Goal: Information Seeking & Learning: Learn about a topic

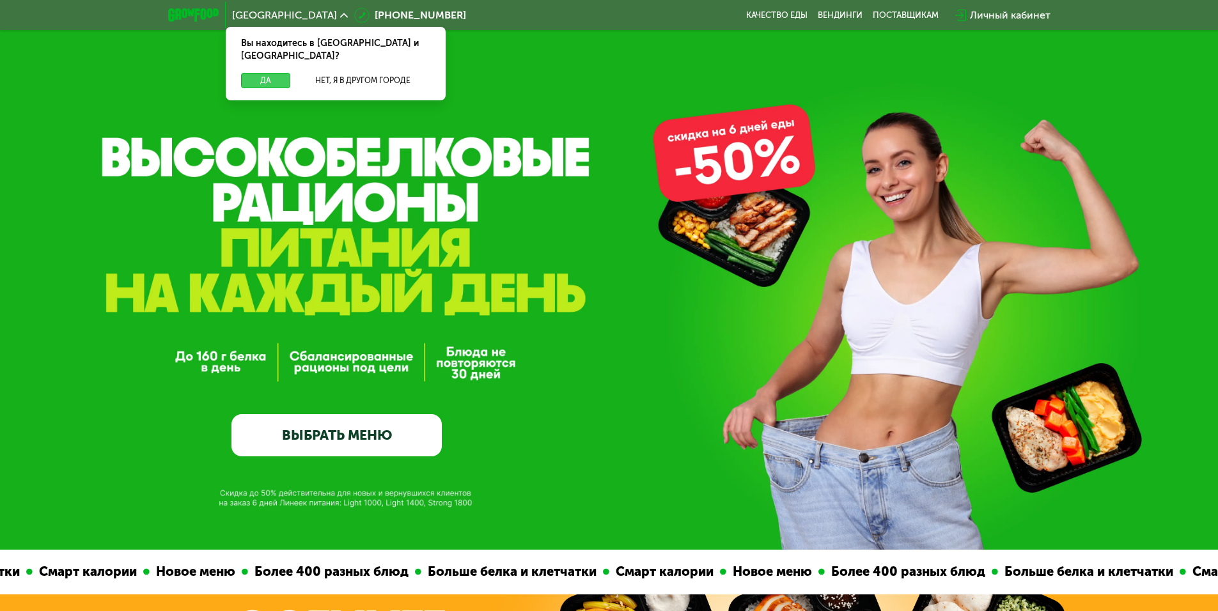
click at [267, 73] on button "Да" at bounding box center [265, 80] width 49 height 15
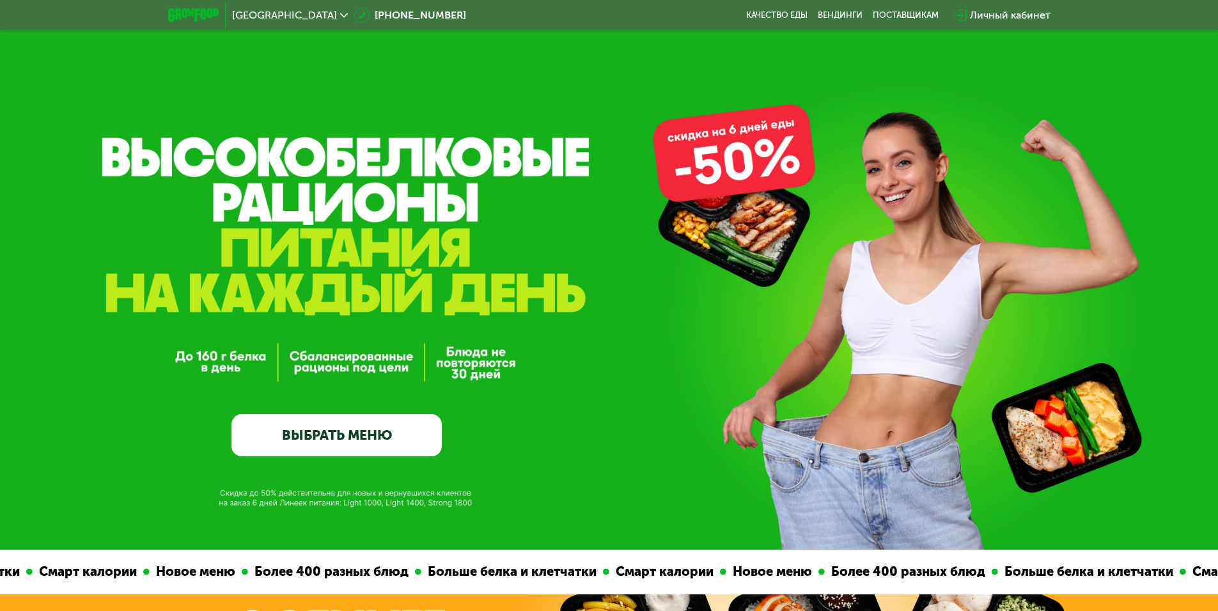
click at [373, 443] on link "ВЫБРАТЬ МЕНЮ" at bounding box center [336, 435] width 210 height 42
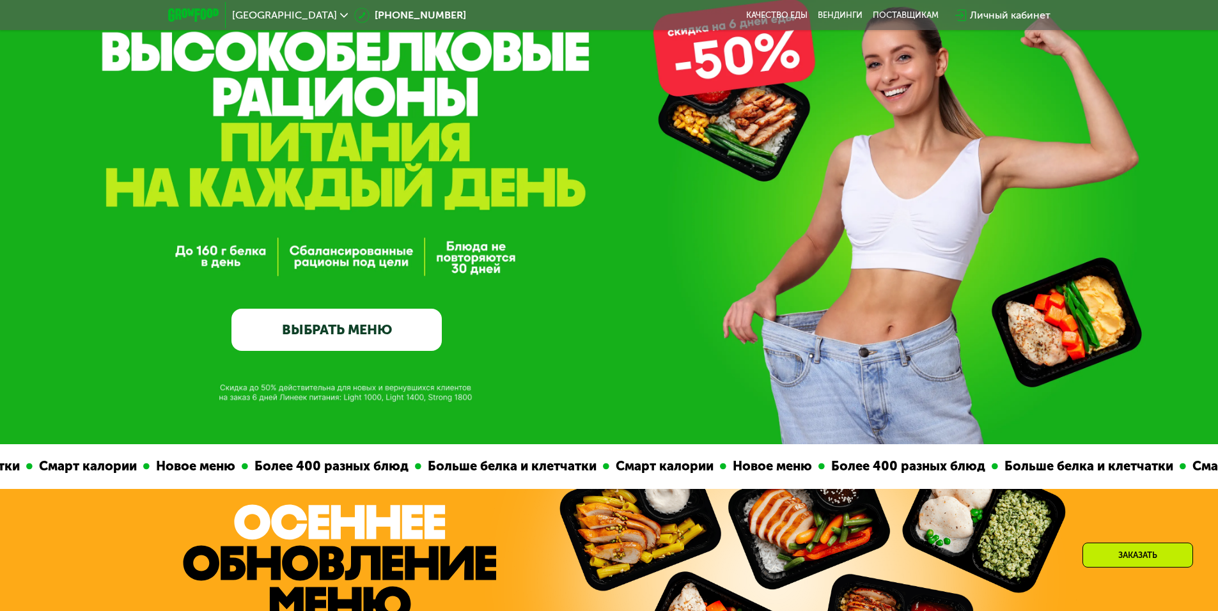
scroll to position [128, 0]
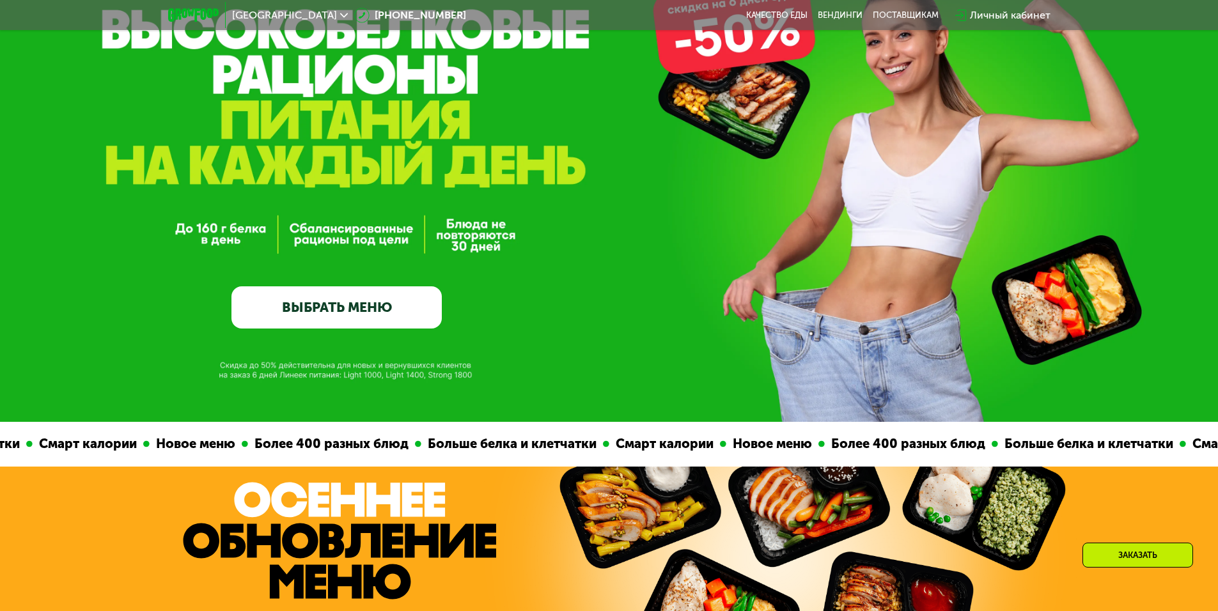
click at [373, 311] on link "ВЫБРАТЬ МЕНЮ" at bounding box center [336, 307] width 210 height 42
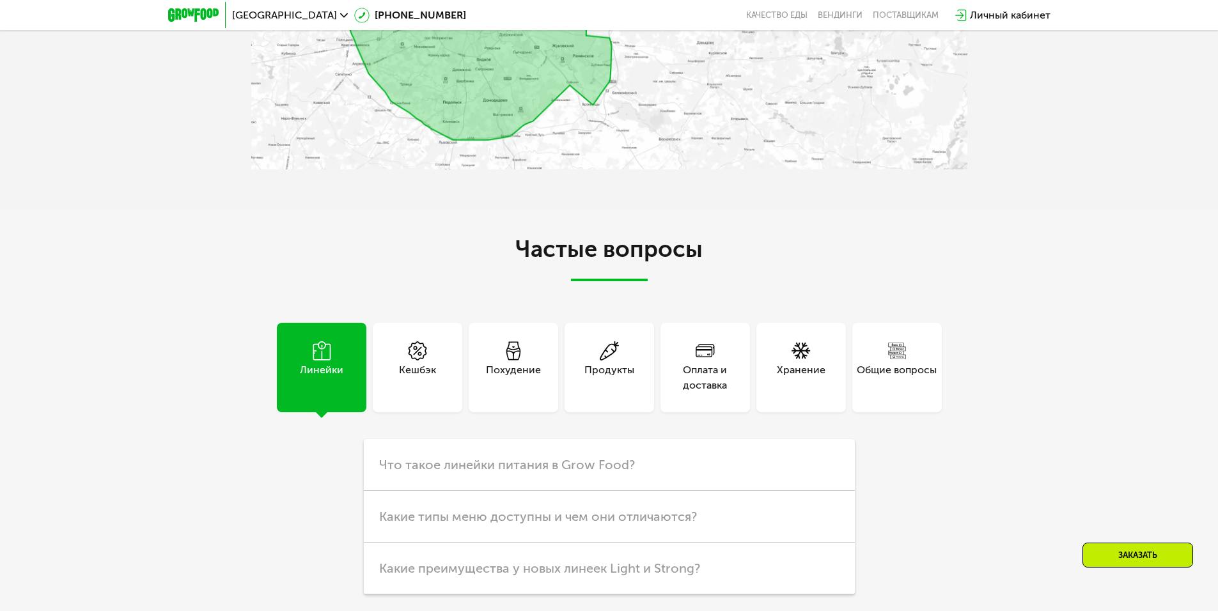
scroll to position [2877, 0]
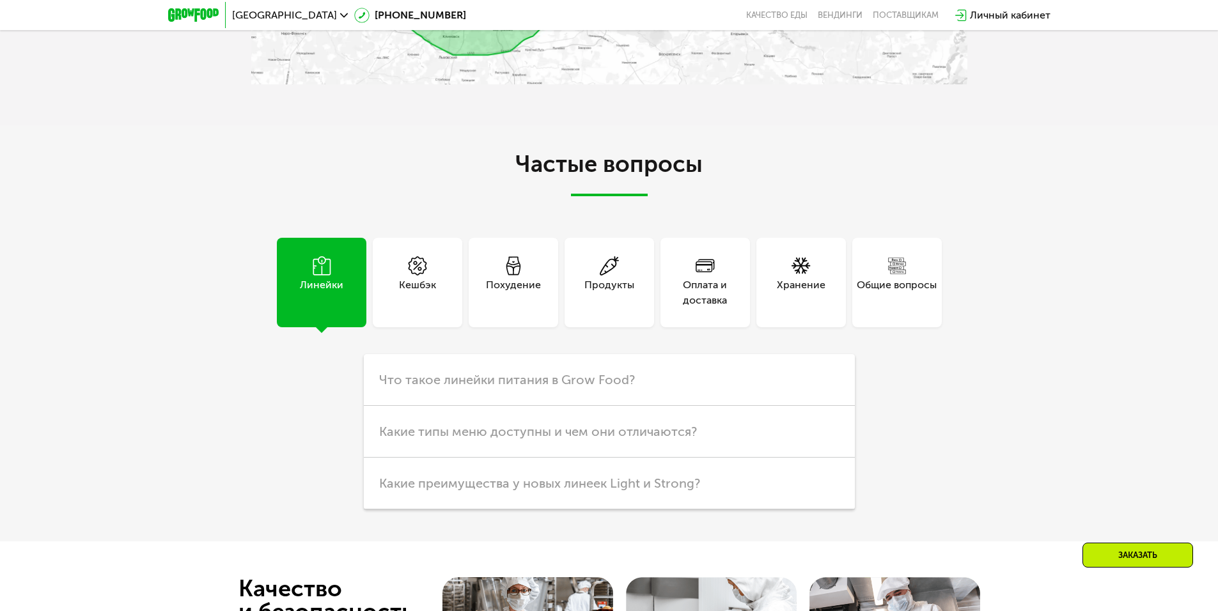
click at [526, 292] on div "Похудение" at bounding box center [513, 292] width 55 height 31
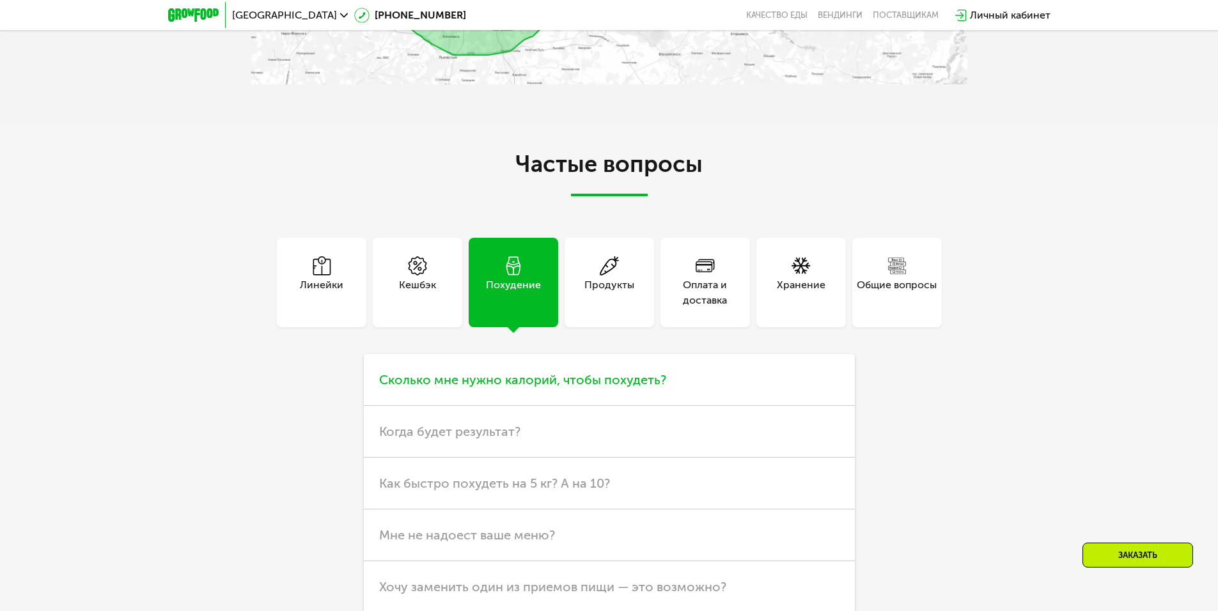
click at [622, 393] on h3 "Сколько мне нужно калорий, чтобы похудеть?" at bounding box center [609, 380] width 491 height 52
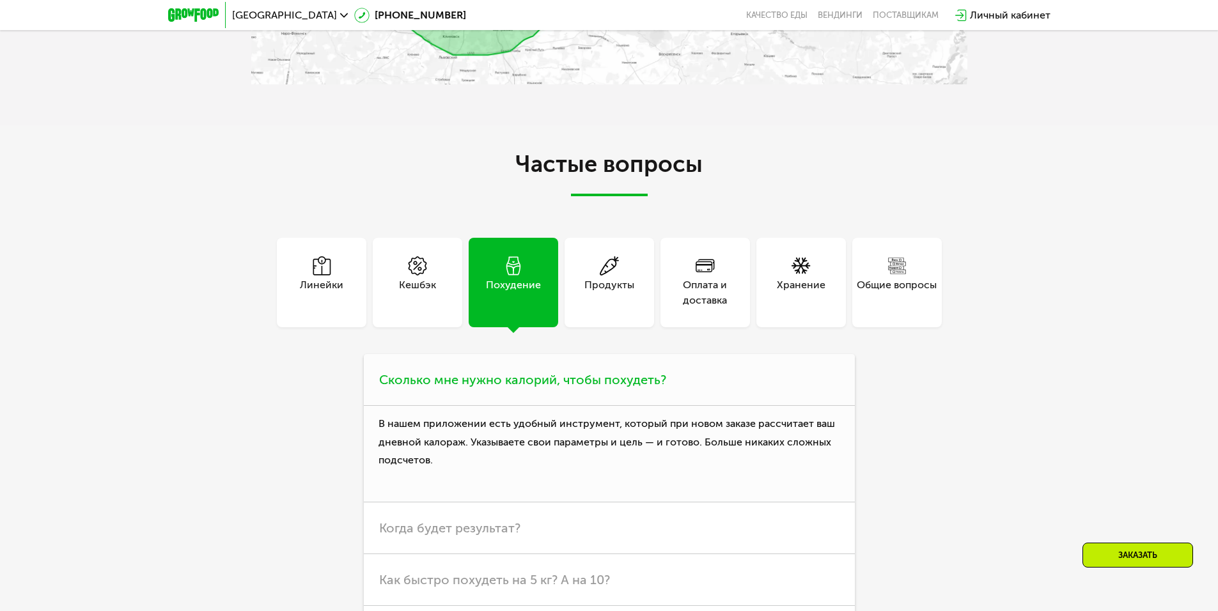
click at [622, 393] on h3 "Сколько мне нужно калорий, чтобы похудеть?" at bounding box center [609, 380] width 491 height 52
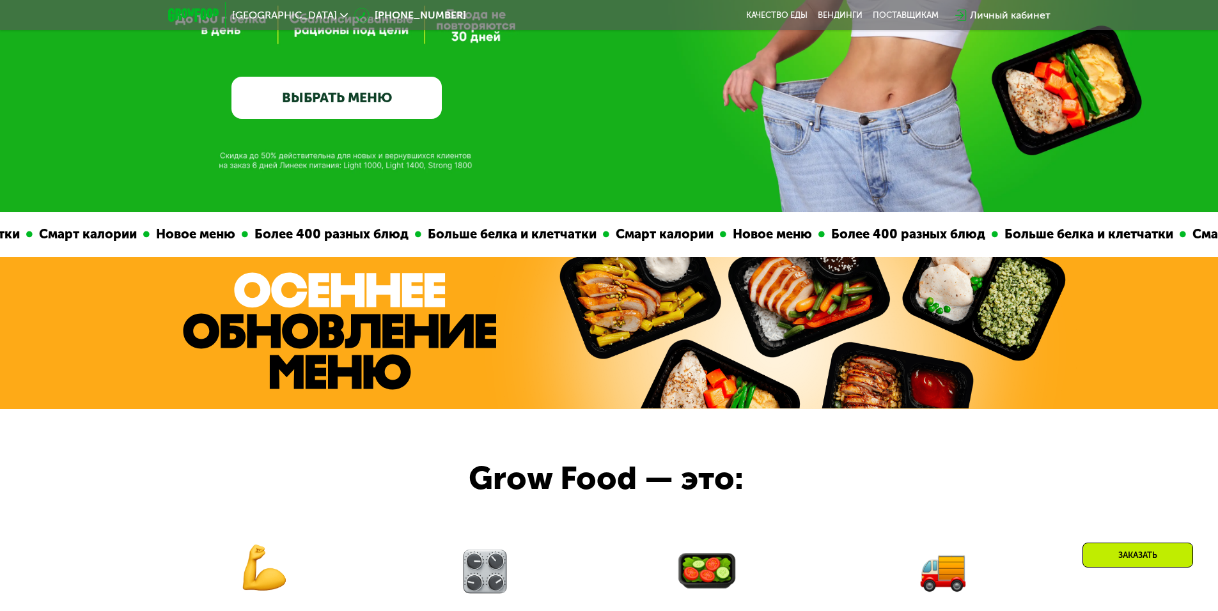
scroll to position [64, 0]
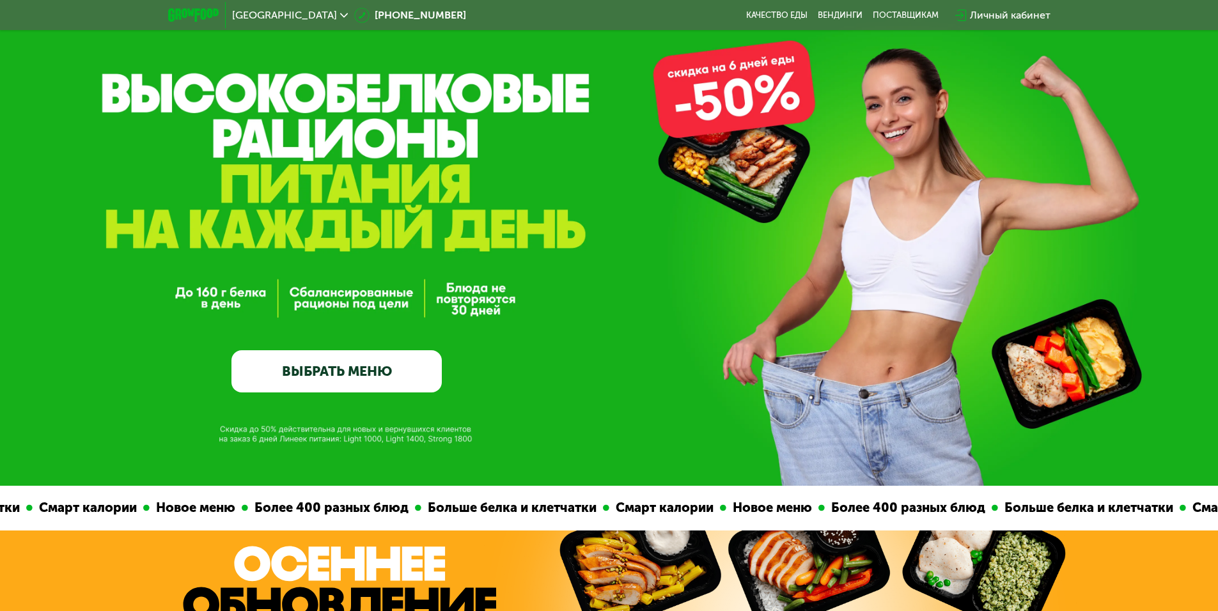
click at [371, 370] on link "ВЫБРАТЬ МЕНЮ" at bounding box center [336, 371] width 210 height 42
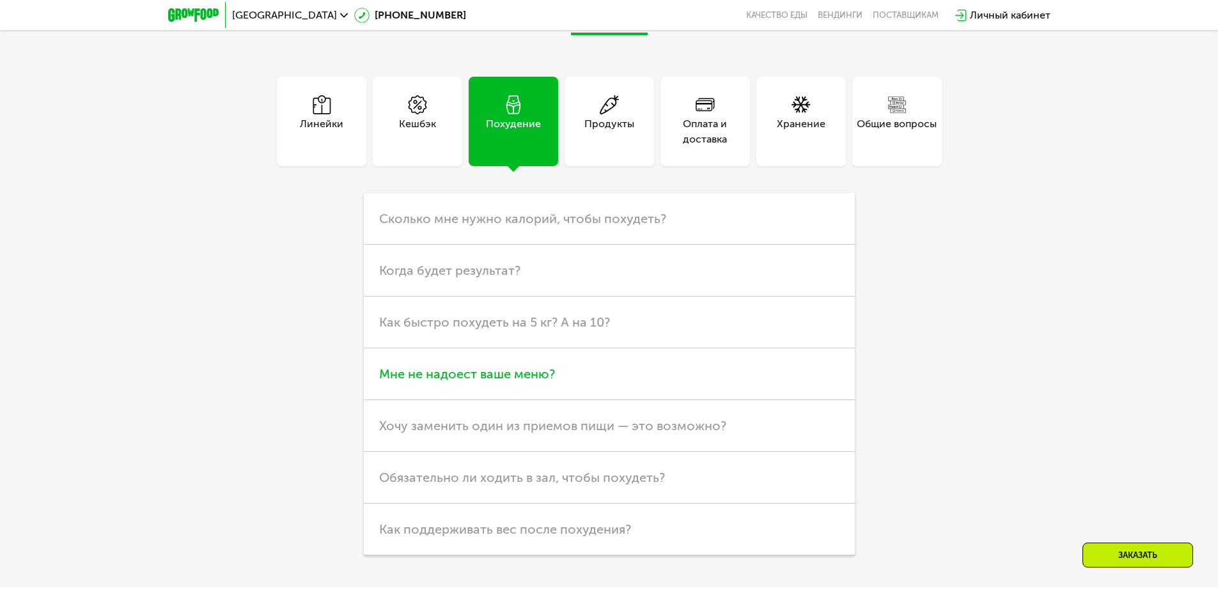
scroll to position [2941, 0]
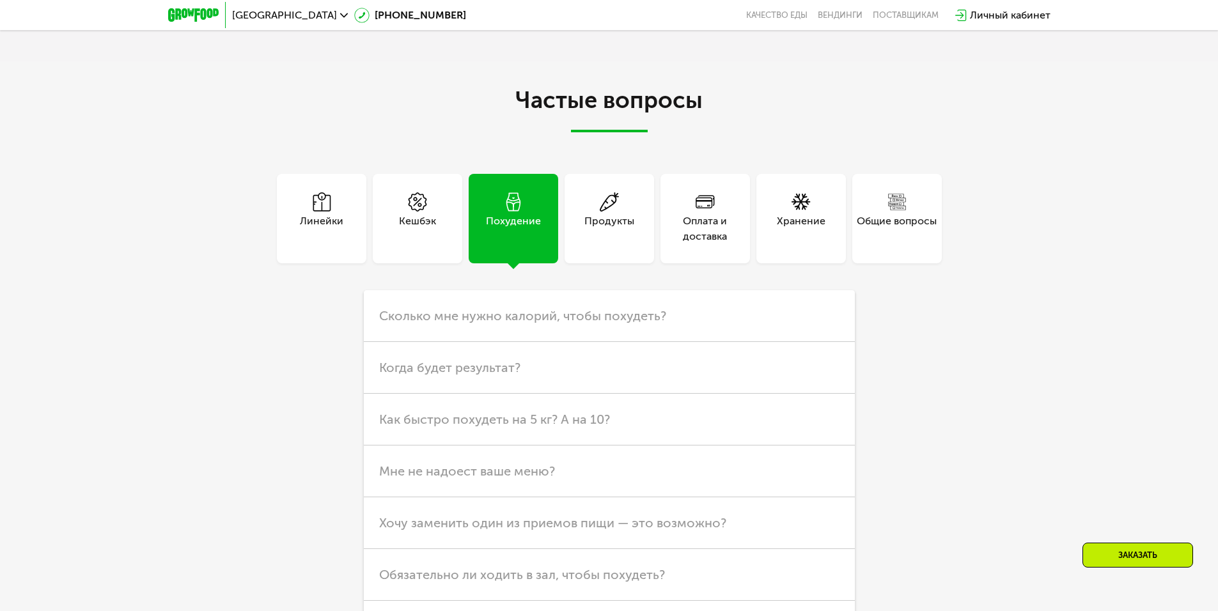
click at [649, 228] on div "Продукты" at bounding box center [610, 219] width 90 height 90
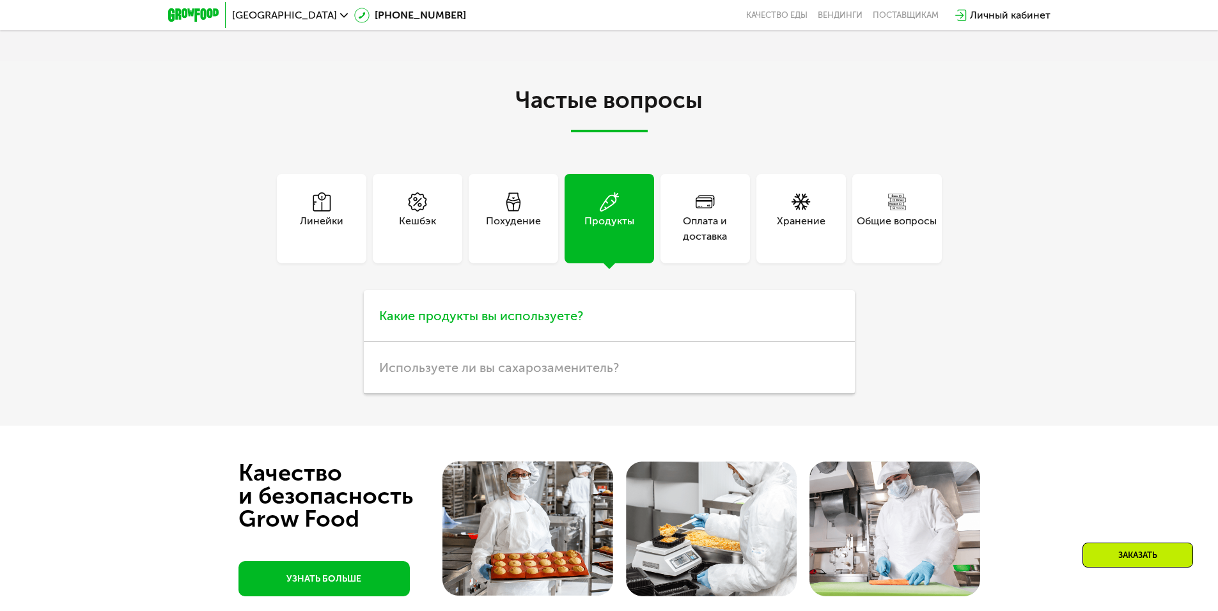
click at [542, 315] on span "Какие продукты вы используете?" at bounding box center [481, 315] width 204 height 15
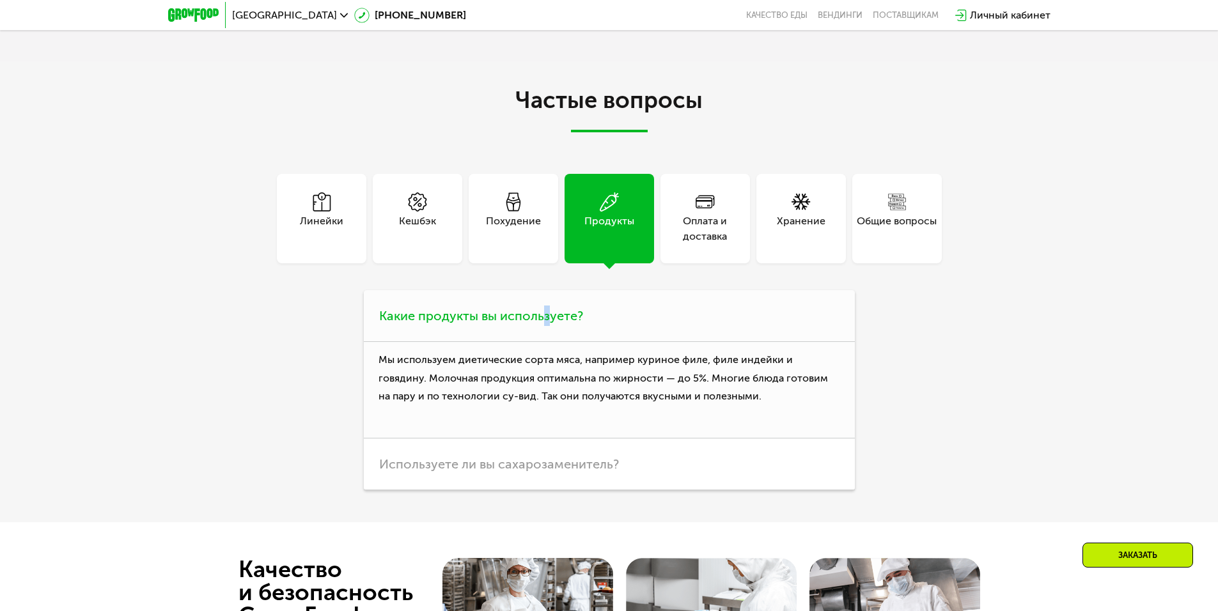
drag, startPoint x: 545, startPoint y: 315, endPoint x: 553, endPoint y: 313, distance: 7.8
click at [549, 314] on span "Какие продукты вы используете?" at bounding box center [481, 315] width 204 height 15
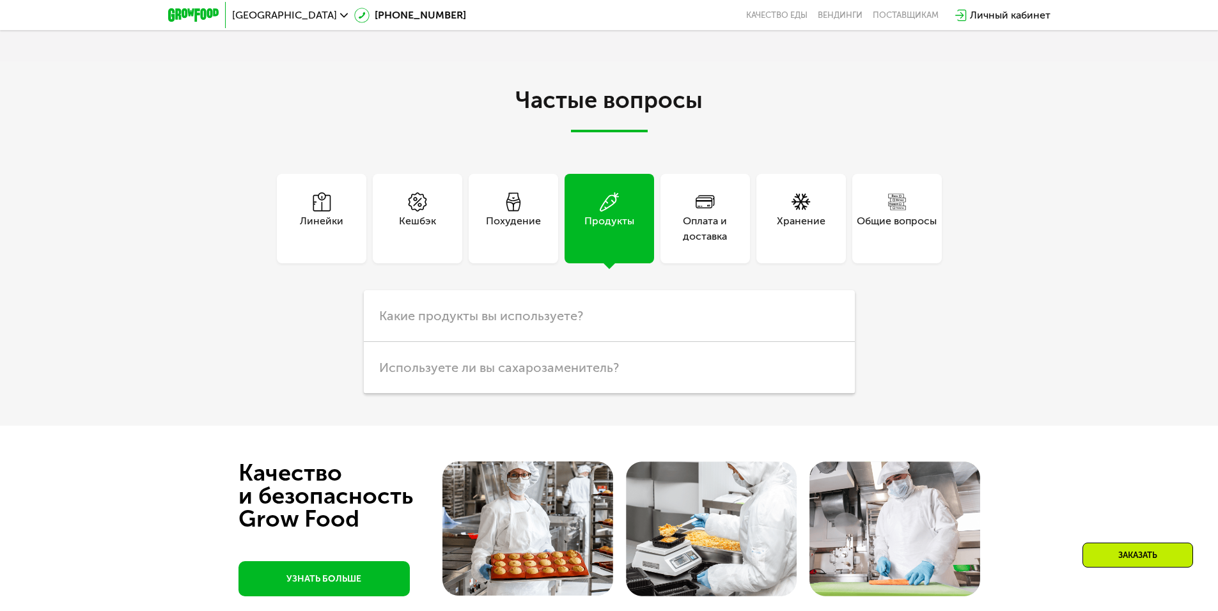
click at [334, 214] on div "Линейки" at bounding box center [321, 229] width 43 height 31
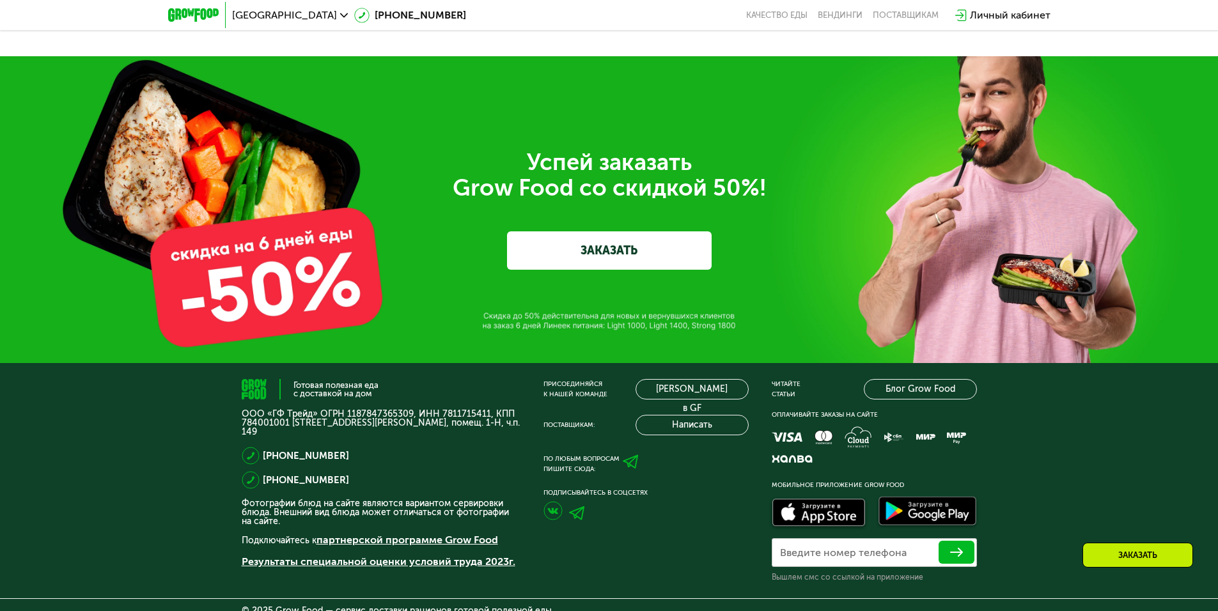
scroll to position [3626, 0]
